Goal: Use online tool/utility: Utilize a website feature to perform a specific function

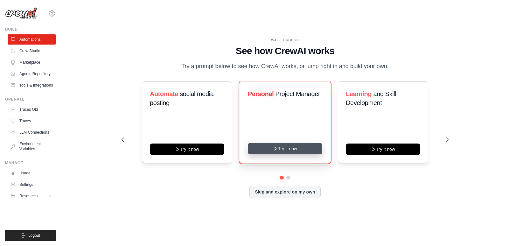
click at [278, 148] on icon at bounding box center [275, 148] width 5 height 5
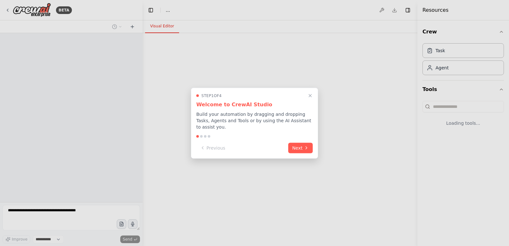
select select "****"
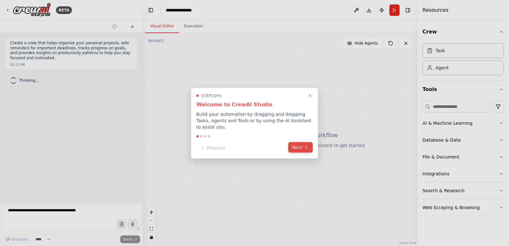
click at [301, 146] on button "Next" at bounding box center [300, 147] width 24 height 10
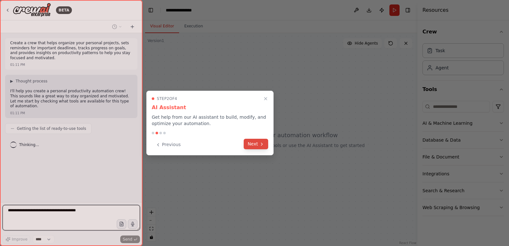
click at [249, 145] on button "Next" at bounding box center [256, 144] width 24 height 10
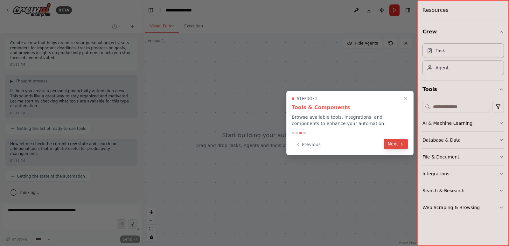
click at [387, 143] on button "Next" at bounding box center [396, 144] width 24 height 10
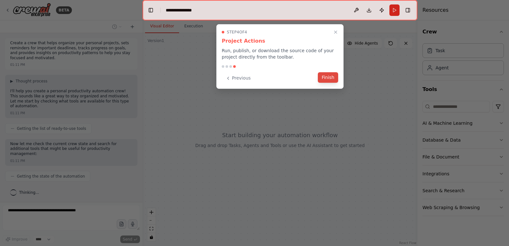
click at [326, 79] on button "Finish" at bounding box center [328, 77] width 20 height 10
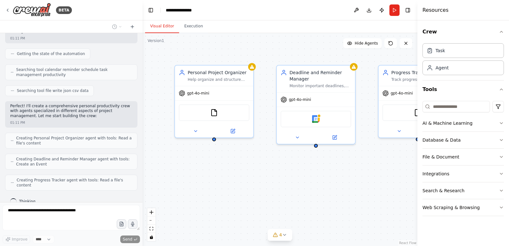
scroll to position [117, 0]
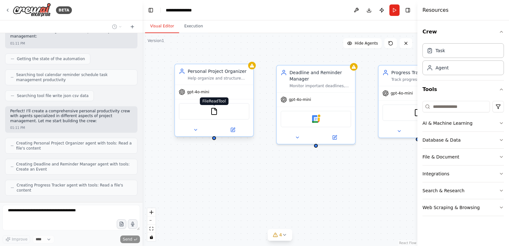
click at [214, 112] on img at bounding box center [214, 112] width 8 height 8
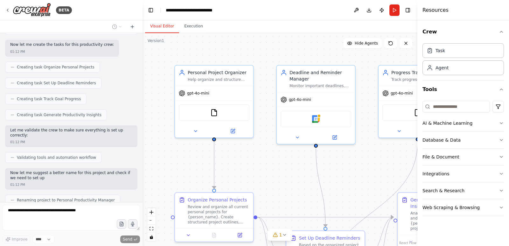
scroll to position [304, 0]
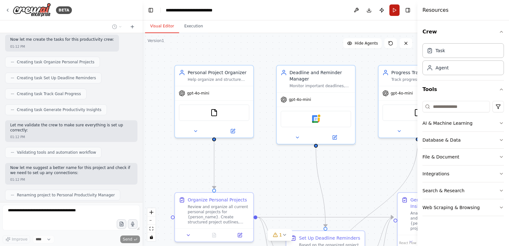
click at [394, 12] on button "Run" at bounding box center [394, 9] width 10 height 11
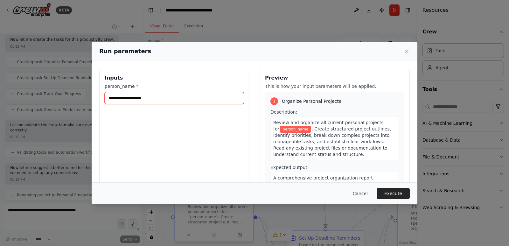
click at [160, 99] on input "person_name *" at bounding box center [174, 98] width 139 height 12
type input "*"
type input "**********"
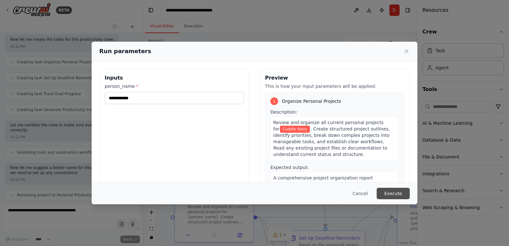
click at [385, 191] on button "Execute" at bounding box center [393, 193] width 33 height 11
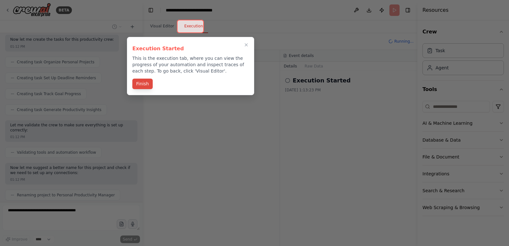
click at [143, 84] on button "Finish" at bounding box center [142, 84] width 20 height 10
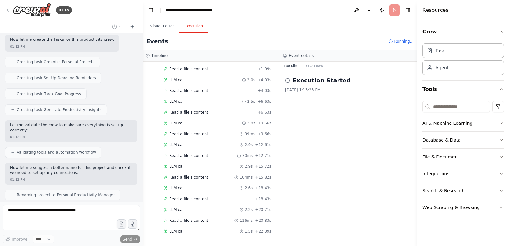
scroll to position [86, 0]
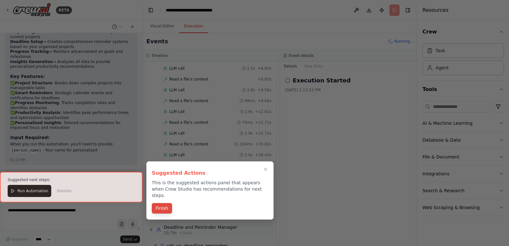
click at [155, 203] on button "Finish" at bounding box center [162, 208] width 20 height 10
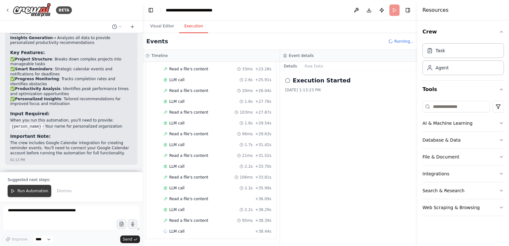
scroll to position [623, 0]
click at [26, 188] on button "Run Automation" at bounding box center [30, 191] width 44 height 12
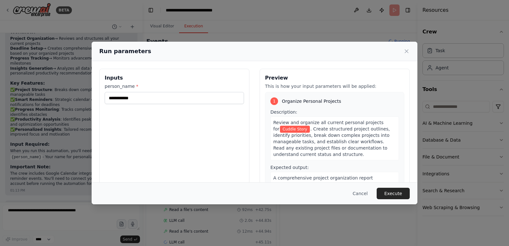
scroll to position [667, 0]
click at [391, 192] on button "Execute" at bounding box center [393, 193] width 33 height 11
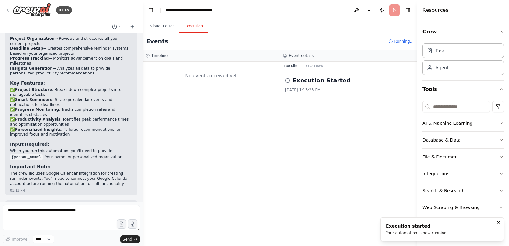
scroll to position [0, 0]
